Goal: Task Accomplishment & Management: Manage account settings

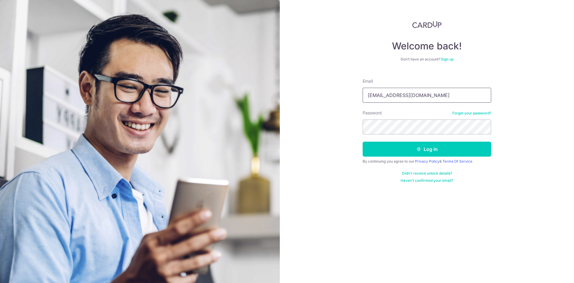
type input "joycelynlim.oc@gmail.com"
click at [426, 150] on button "Log in" at bounding box center [427, 148] width 129 height 15
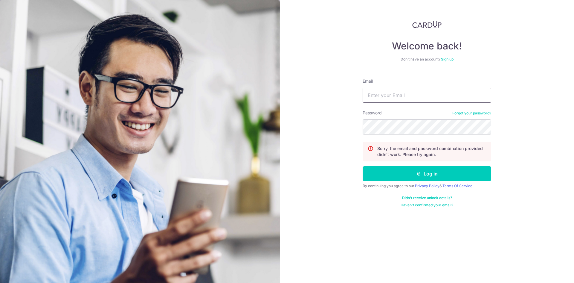
click at [395, 93] on input "Email" at bounding box center [427, 95] width 129 height 15
type input "joycelynlim.oc@gmail.com"
click at [363, 166] on button "Log in" at bounding box center [427, 173] width 129 height 15
click at [482, 114] on link "Forgot your password?" at bounding box center [471, 113] width 39 height 5
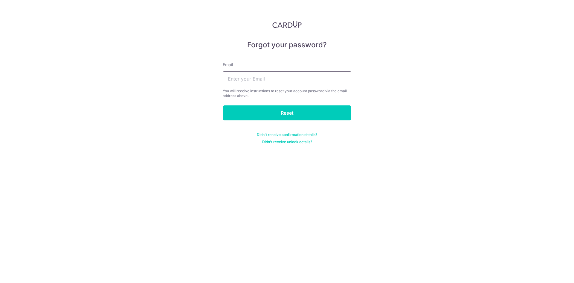
click at [274, 82] on input "text" at bounding box center [287, 78] width 129 height 15
